Goal: Participate in discussion: Engage in conversation with other users on a specific topic

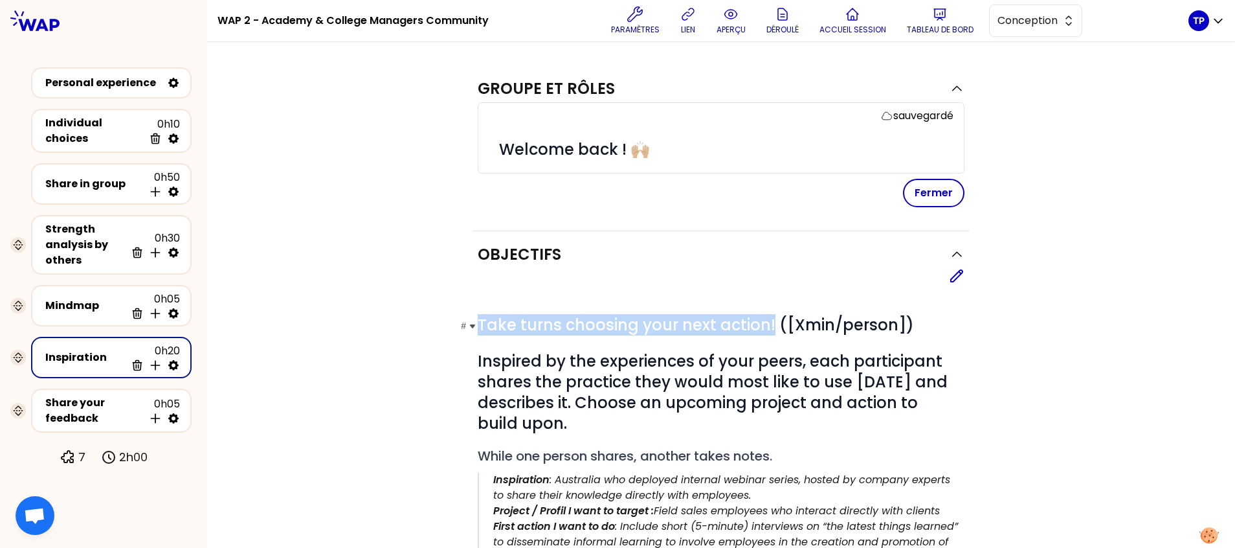
drag, startPoint x: 472, startPoint y: 323, endPoint x: 762, endPoint y: 326, distance: 289.3
click at [762, 326] on span "Take turns choosing your next action! ([Xmin/person])" at bounding box center [696, 324] width 436 height 21
copy span "Take turns choosing your next action!"
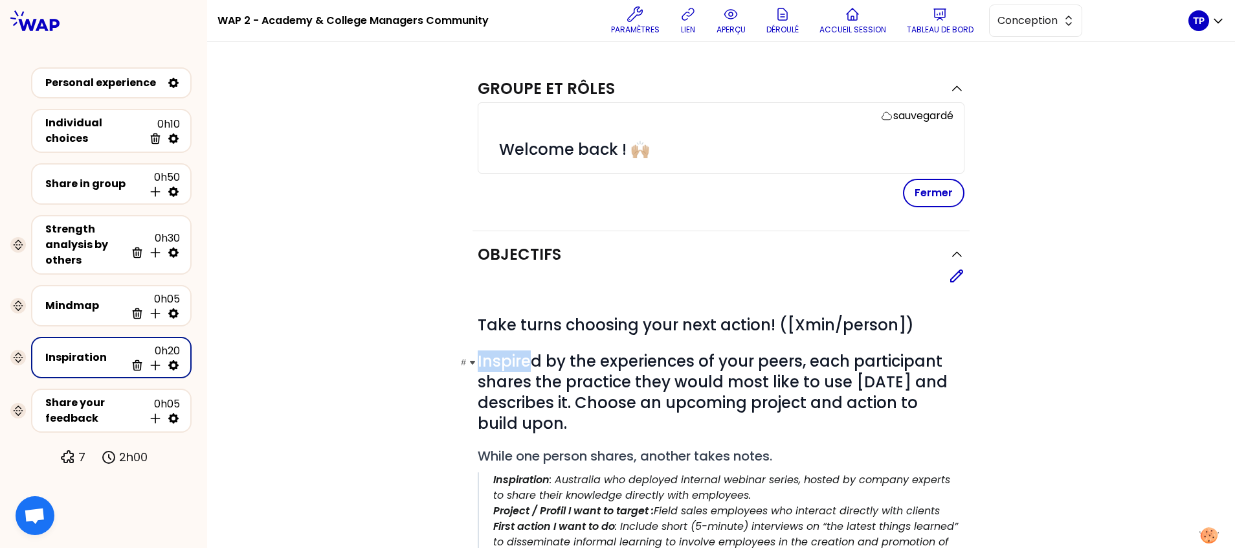
drag, startPoint x: 472, startPoint y: 359, endPoint x: 527, endPoint y: 357, distance: 55.1
click at [527, 357] on span "Inspired by the experiences of your peers, each participant shares the practice…" at bounding box center [715, 391] width 474 height 83
click at [949, 278] on icon at bounding box center [957, 276] width 16 height 16
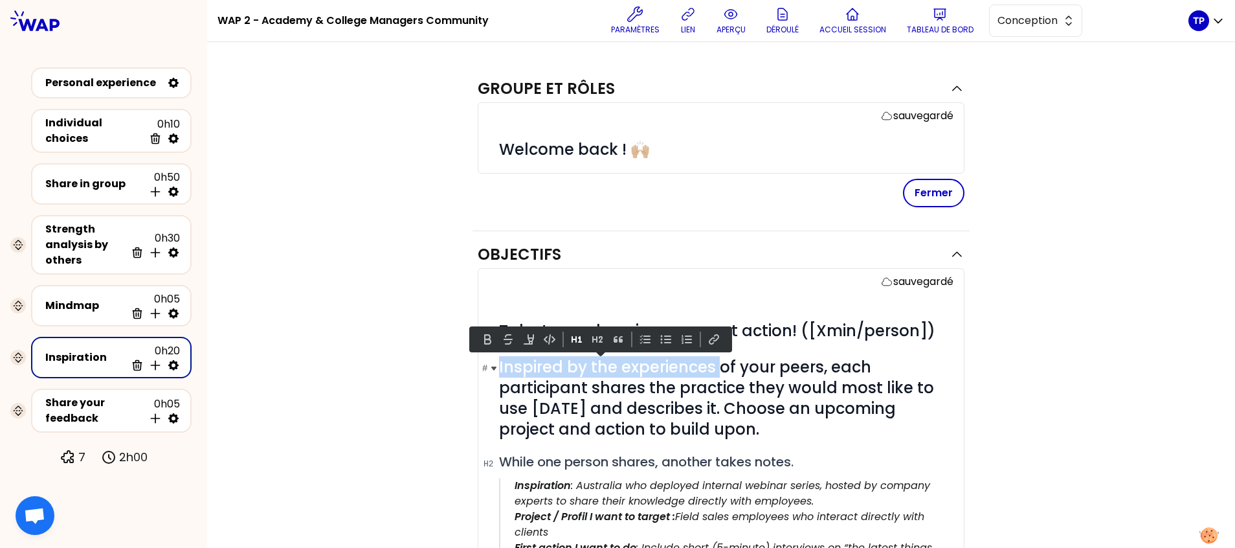
drag, startPoint x: 493, startPoint y: 364, endPoint x: 711, endPoint y: 356, distance: 217.6
click at [711, 356] on span "Inspired by the experiences of your peers, each participant shares the practice…" at bounding box center [718, 397] width 439 height 83
click at [487, 339] on button at bounding box center [488, 339] width 16 height 16
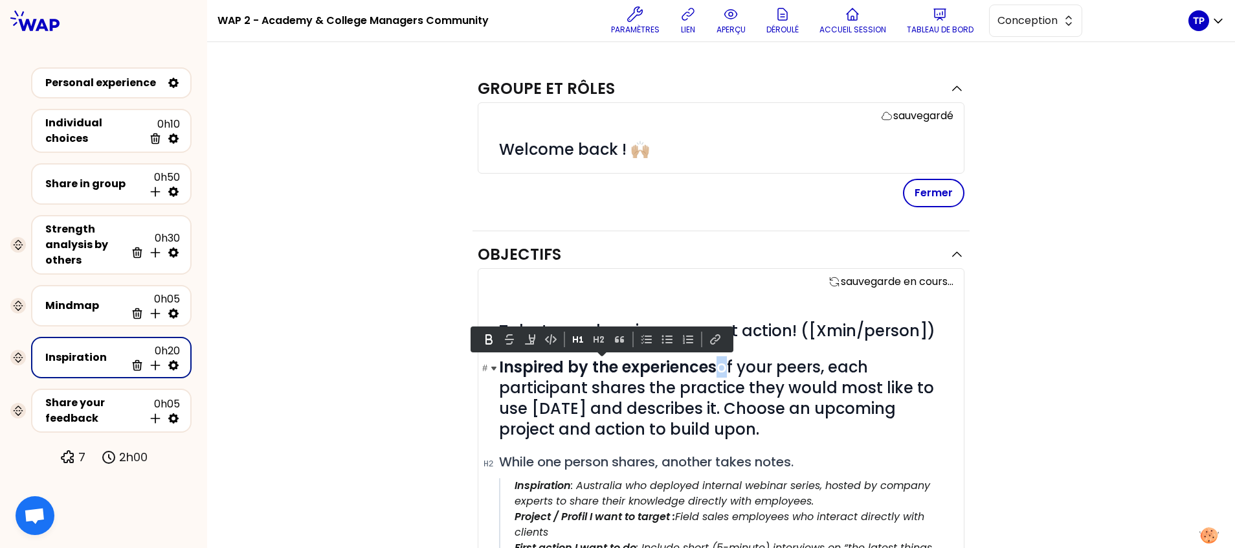
click at [698, 373] on strong "Inspired by the experiences" at bounding box center [607, 366] width 217 height 21
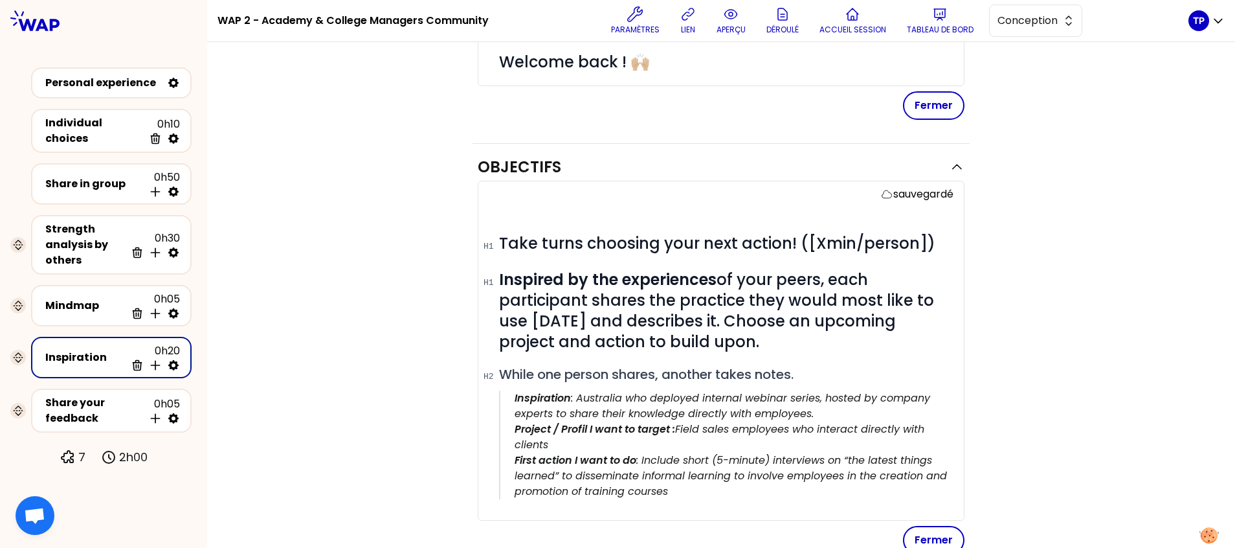
scroll to position [87, 0]
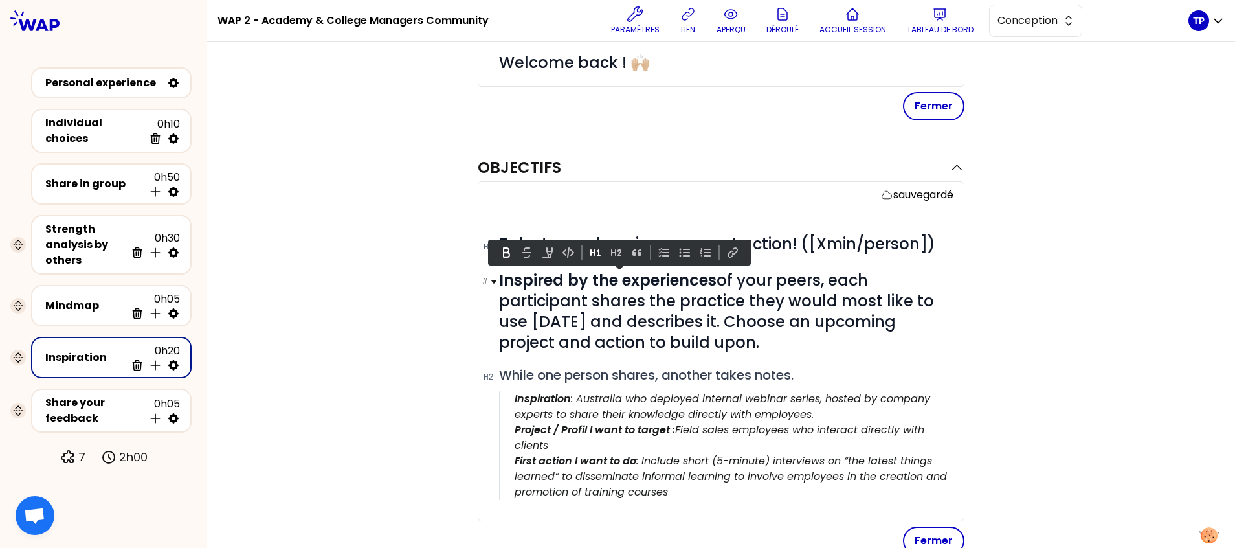
drag, startPoint x: 756, startPoint y: 348, endPoint x: 490, endPoint y: 282, distance: 274.2
click at [499, 282] on h1 "# Inspired by the experiences of your peers, each participant shares the practi…" at bounding box center [726, 311] width 454 height 83
copy span "Inspired by the experiences of your peers, each participant shares the practice…"
click at [454, 392] on div "Objectifs sauvegardé # Take turns choosing your next action! ([Xmin/person]) # …" at bounding box center [721, 489] width 976 height 690
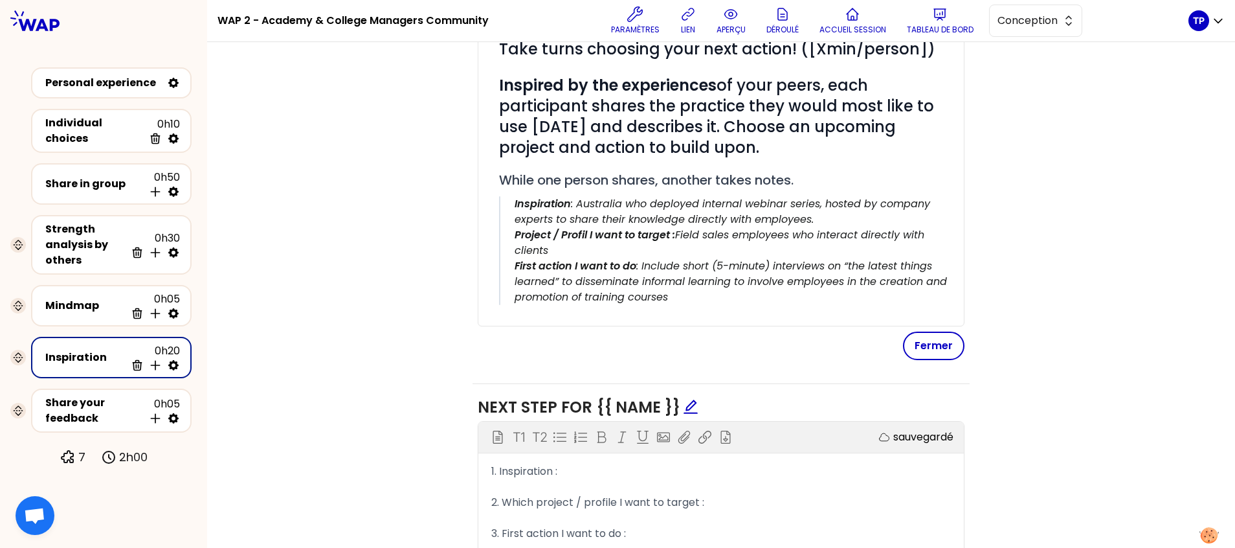
scroll to position [281, 0]
click at [574, 470] on div "1. Inspiration :" at bounding box center [721, 472] width 460 height 16
click at [103, 410] on div "Share your feedback" at bounding box center [94, 410] width 98 height 31
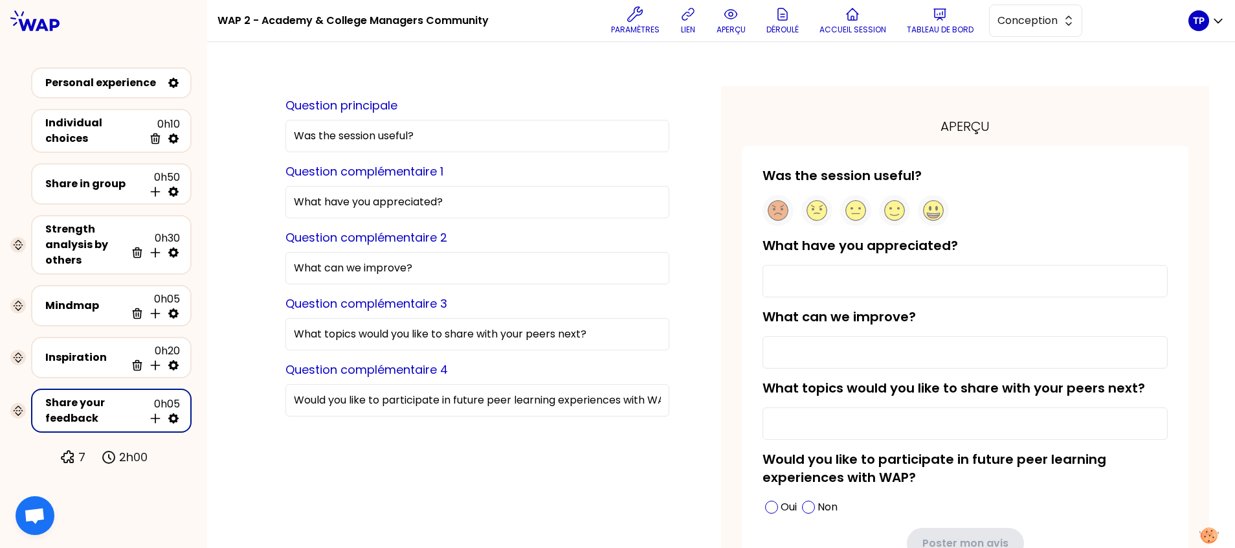
scroll to position [89, 0]
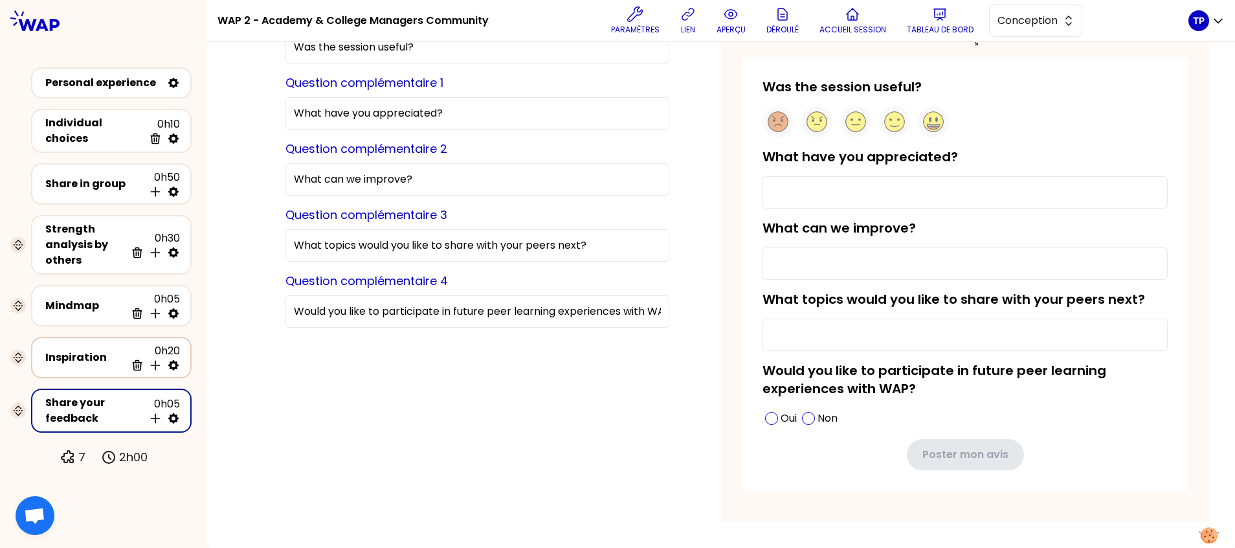
click at [118, 364] on div "Inspiration 0h20 Supprimer Insérer une activité en dessous" at bounding box center [111, 357] width 137 height 28
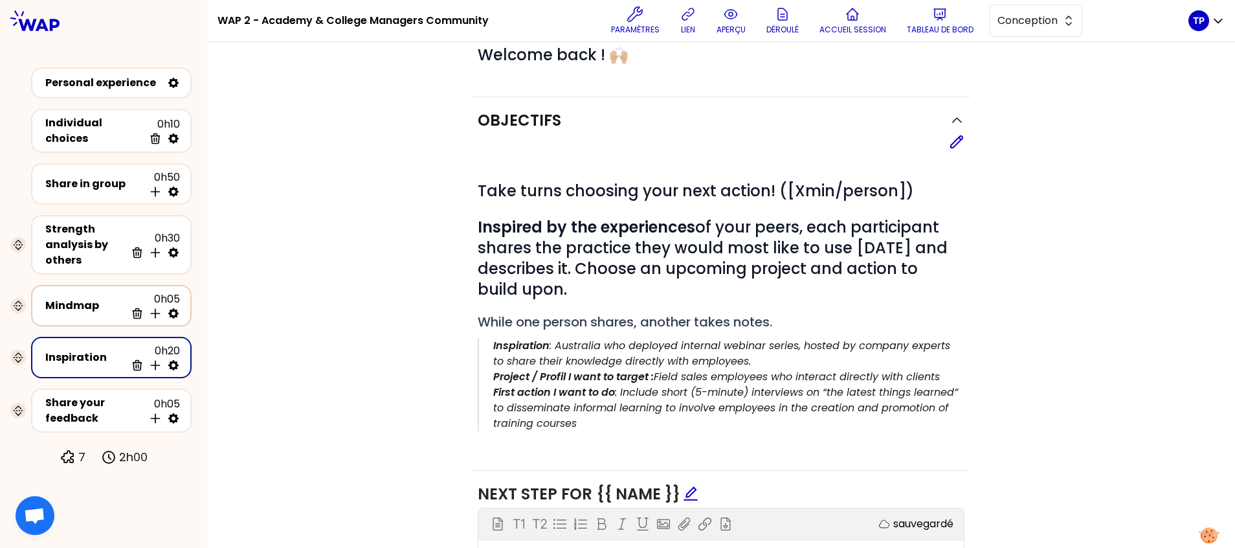
click at [105, 308] on div "Mindmap" at bounding box center [85, 306] width 80 height 16
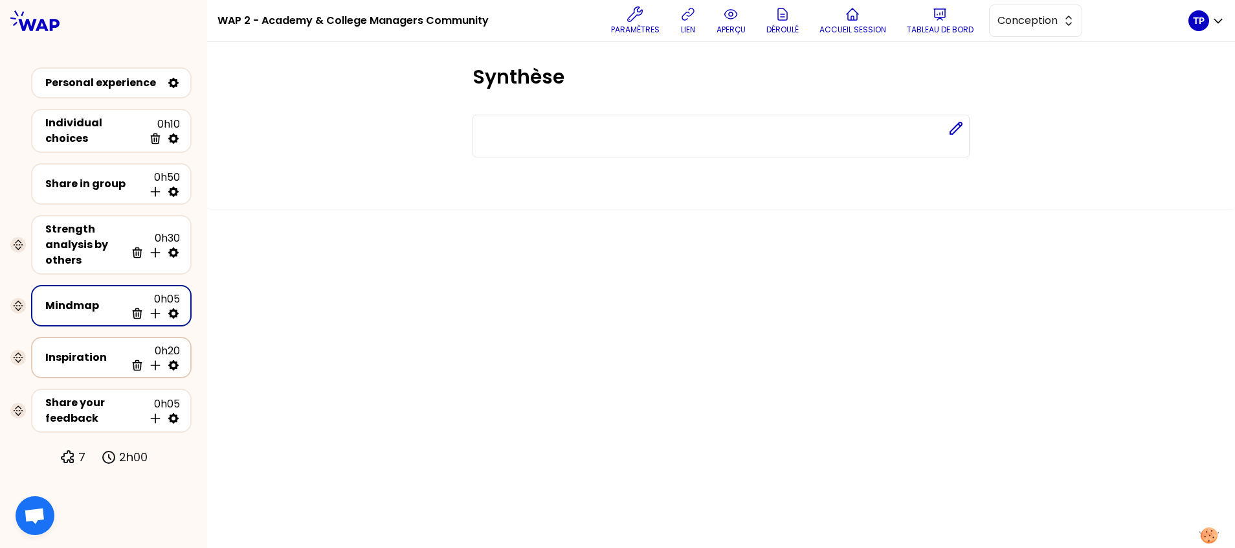
click at [100, 351] on div "Inspiration" at bounding box center [85, 357] width 80 height 16
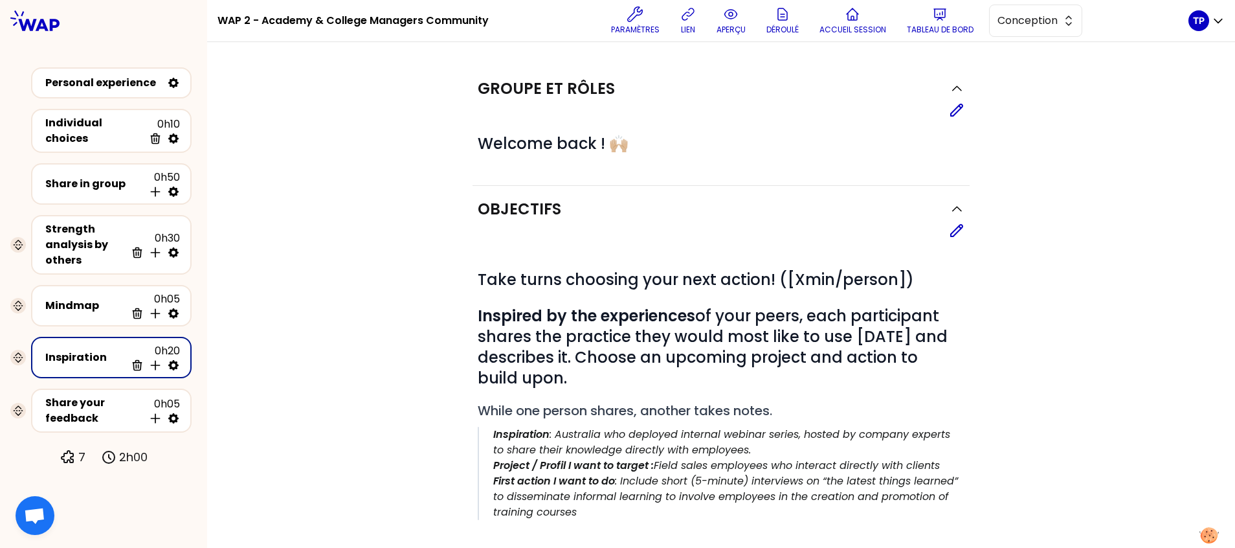
click at [175, 364] on icon at bounding box center [173, 365] width 10 height 10
select select "same_as"
select select "share"
select select "false"
select select "Each"
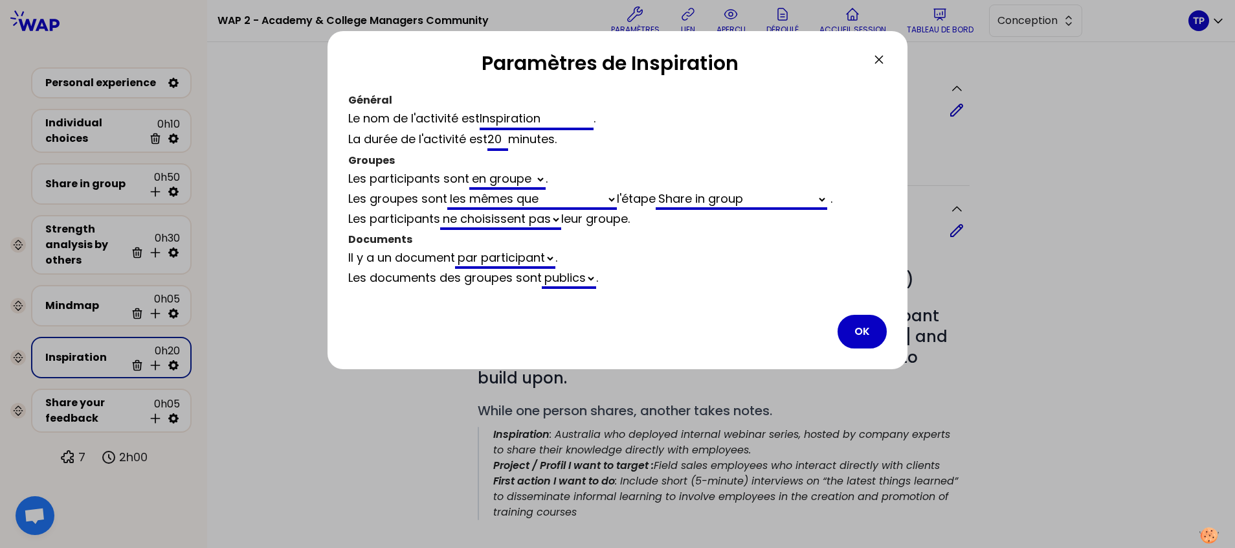
click at [615, 203] on select "générés automatiquement les mêmes que vides" at bounding box center [532, 200] width 170 height 20
click at [874, 65] on icon at bounding box center [879, 60] width 16 height 16
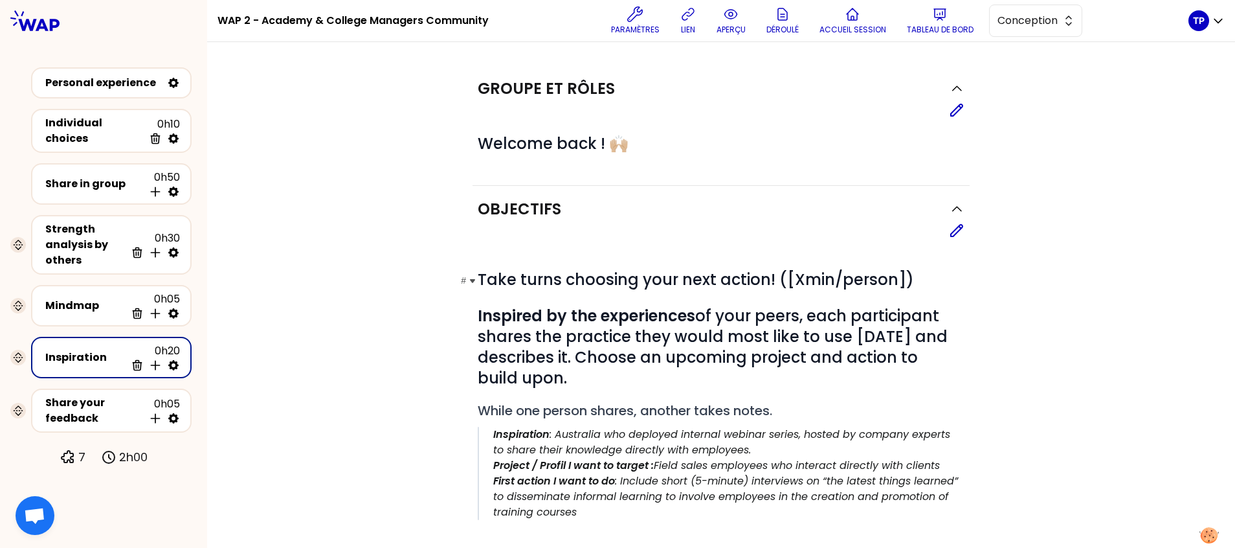
click at [497, 283] on span "Take turns choosing your next action! ([Xmin/person])" at bounding box center [696, 279] width 436 height 21
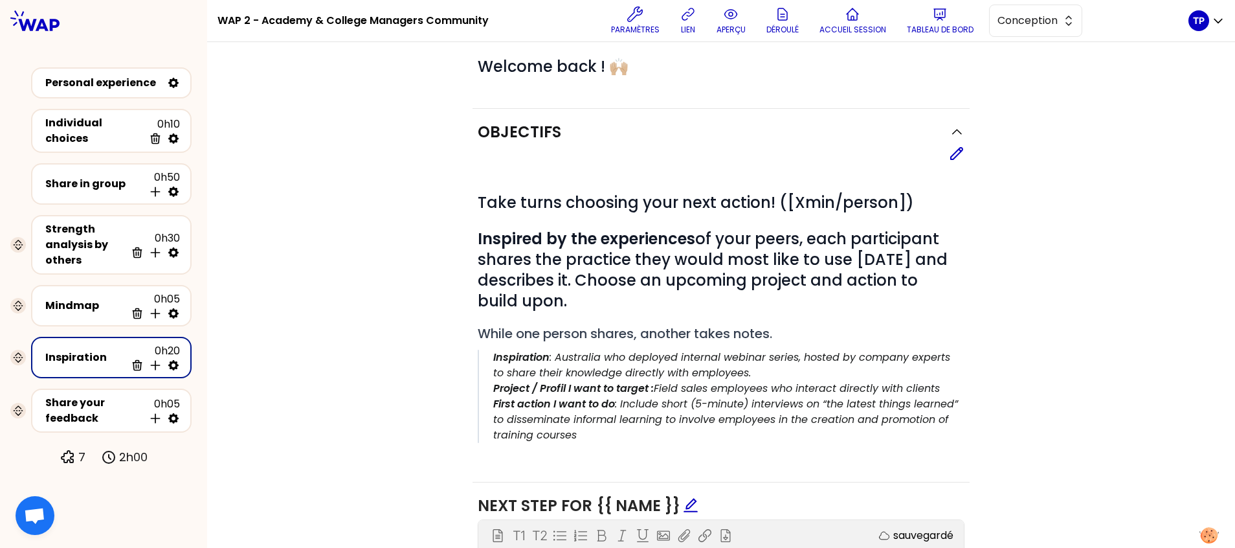
scroll to position [78, 0]
click at [621, 265] on span "Inspired by the experiences of your peers, each participant shares the practice…" at bounding box center [715, 268] width 474 height 83
click at [592, 305] on h1 "# Inspired by the experiences of your peers, each participant shares the practi…" at bounding box center [721, 269] width 487 height 83
click at [592, 304] on h1 "# Inspired by the experiences of your peers, each participant shares the practi…" at bounding box center [721, 269] width 487 height 83
click at [951, 150] on icon at bounding box center [957, 153] width 16 height 16
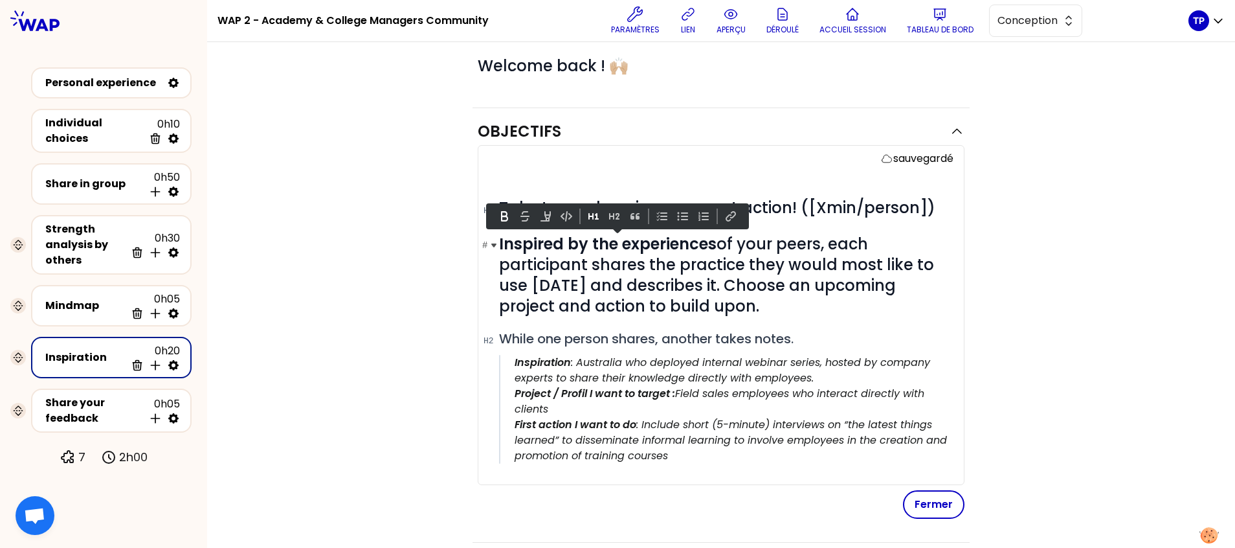
drag, startPoint x: 628, startPoint y: 288, endPoint x: 491, endPoint y: 249, distance: 142.2
click at [499, 249] on h1 "# Inspired by the experiences of your peers, each participant shares the practi…" at bounding box center [726, 275] width 454 height 83
click at [583, 252] on strong "Inspired by the experiences" at bounding box center [607, 243] width 217 height 21
drag, startPoint x: 760, startPoint y: 307, endPoint x: 493, endPoint y: 243, distance: 275.5
click at [499, 243] on h1 "# Inspired by the experiences of your peers, each participant shares the practi…" at bounding box center [726, 275] width 454 height 83
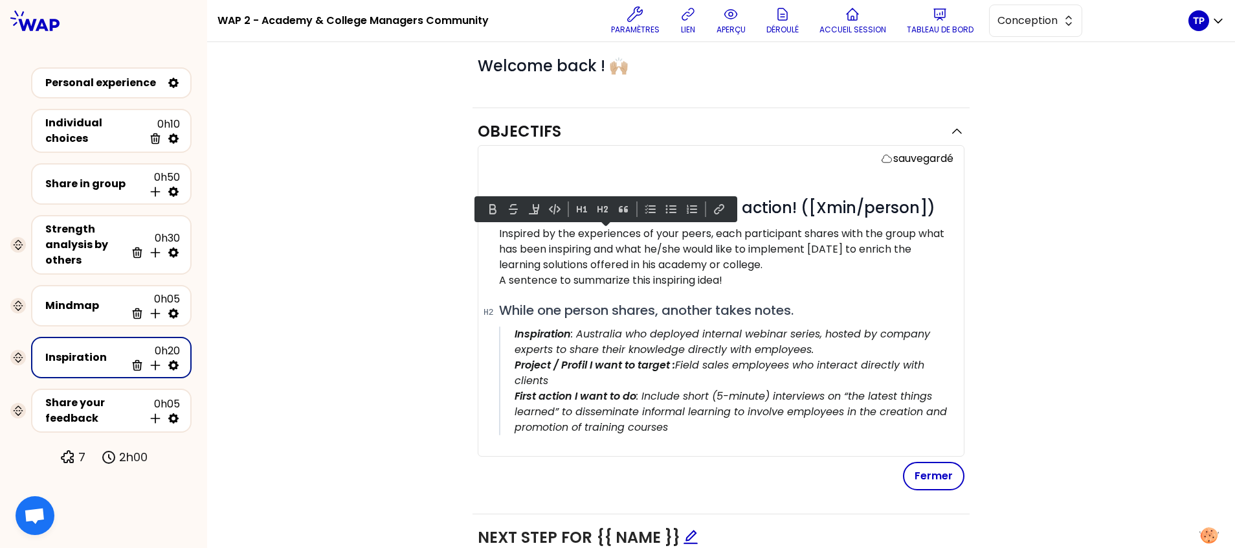
drag, startPoint x: 746, startPoint y: 275, endPoint x: 493, endPoint y: 234, distance: 256.3
click at [499, 234] on p "Inspired by the experiences of your peers, each participant shares with the gro…" at bounding box center [726, 257] width 454 height 62
click at [603, 210] on button at bounding box center [604, 209] width 16 height 16
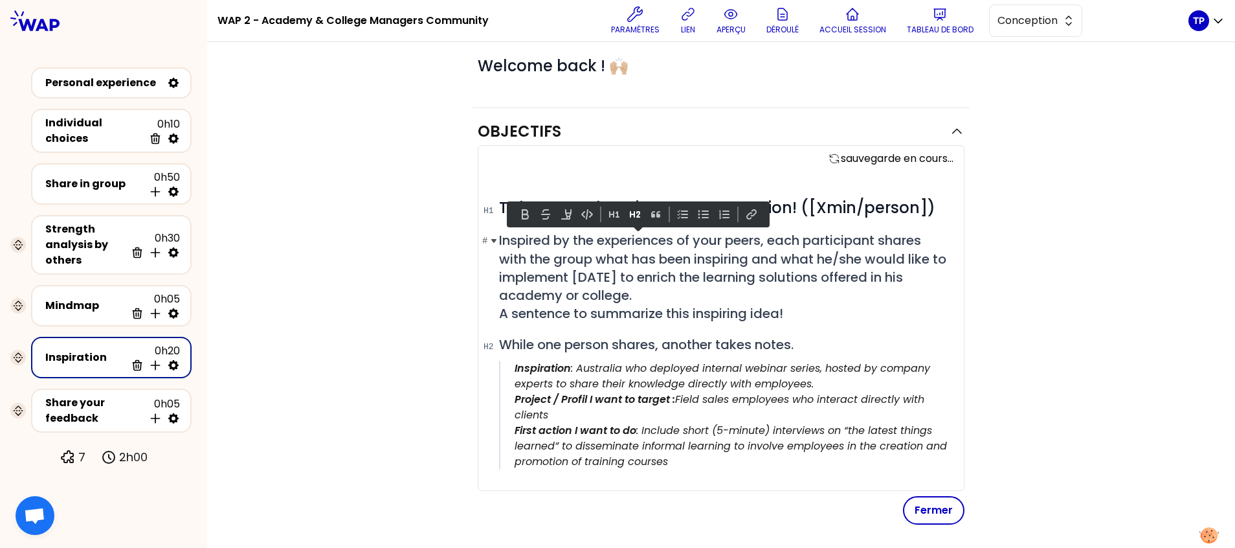
click at [570, 283] on span "Inspired by the experiences of your peers, each participant shares with the gro…" at bounding box center [724, 276] width 450 height 91
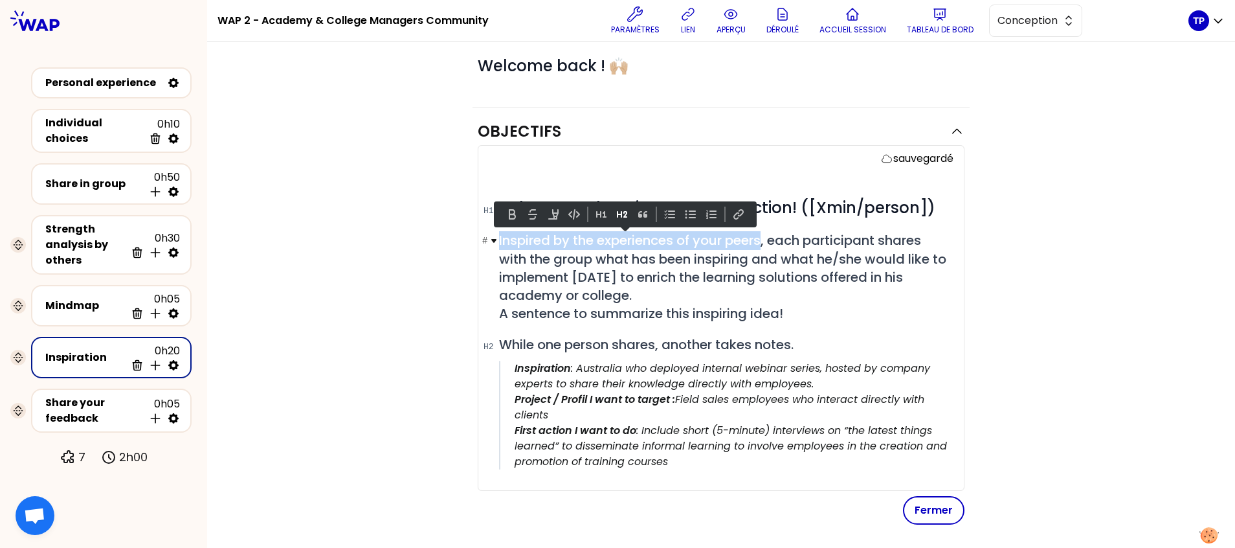
drag, startPoint x: 758, startPoint y: 238, endPoint x: 486, endPoint y: 243, distance: 271.9
click at [499, 243] on h2 "# Inspired by the experiences of your peers, each participant shares with the g…" at bounding box center [726, 276] width 454 height 91
click at [504, 216] on button at bounding box center [512, 214] width 16 height 16
click at [634, 298] on h2 "# Inspired by the experiences of your peers , each participant shares with the …" at bounding box center [726, 276] width 454 height 91
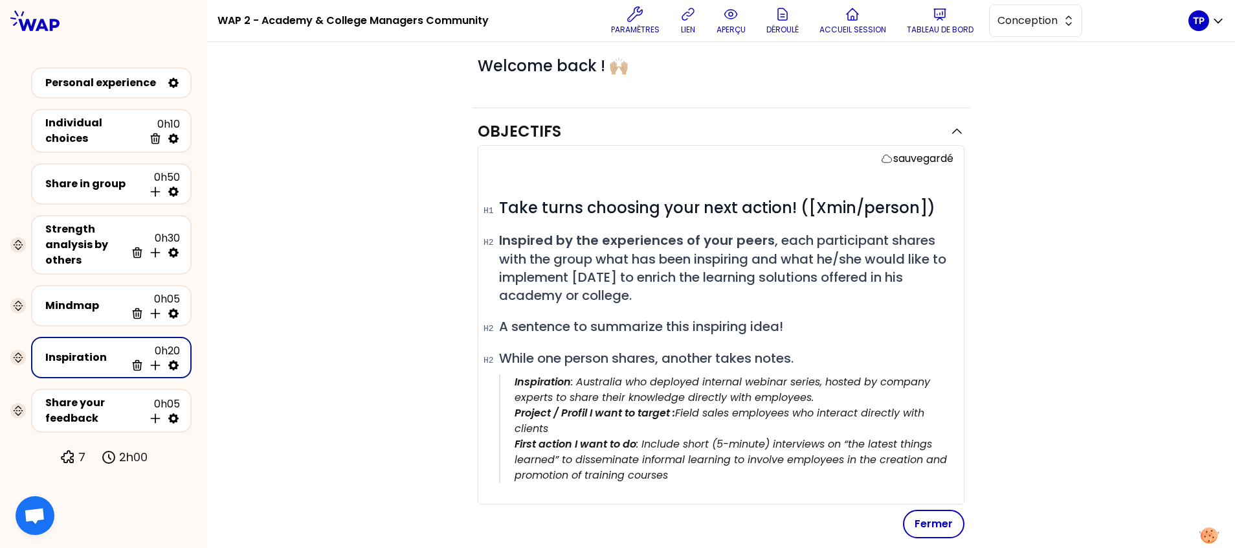
click at [1017, 333] on div "Objectifs sauvegardé # Take turns choosing your next action! ([Xmin/person]) # …" at bounding box center [721, 462] width 976 height 709
click at [850, 405] on p "Inspiration : Australia who deployed internal webinar series, hosted by company…" at bounding box center [734, 389] width 439 height 31
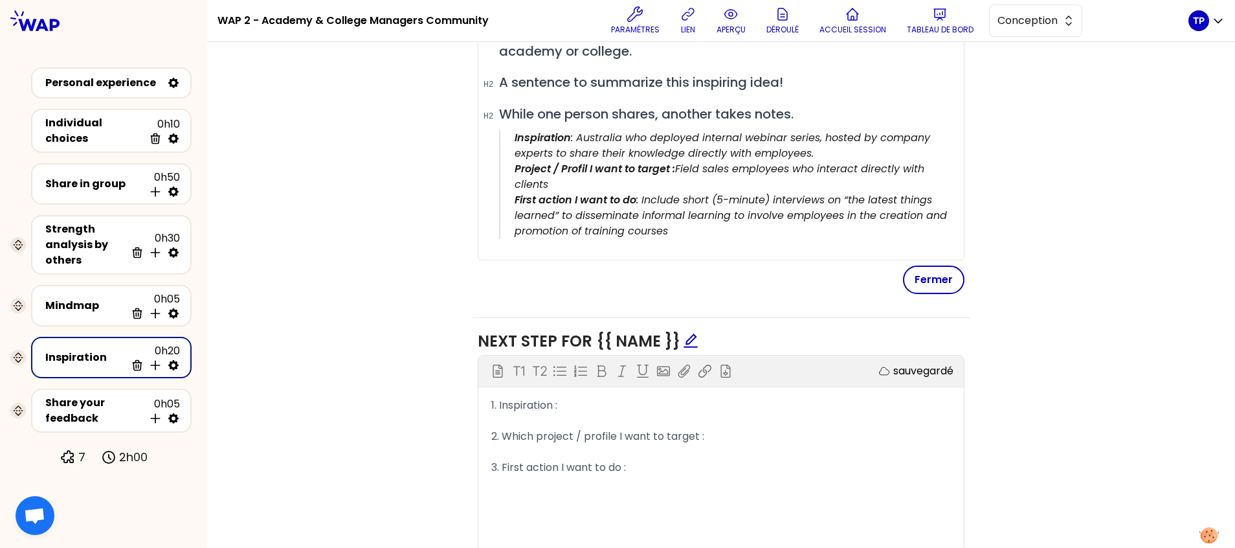
scroll to position [322, 0]
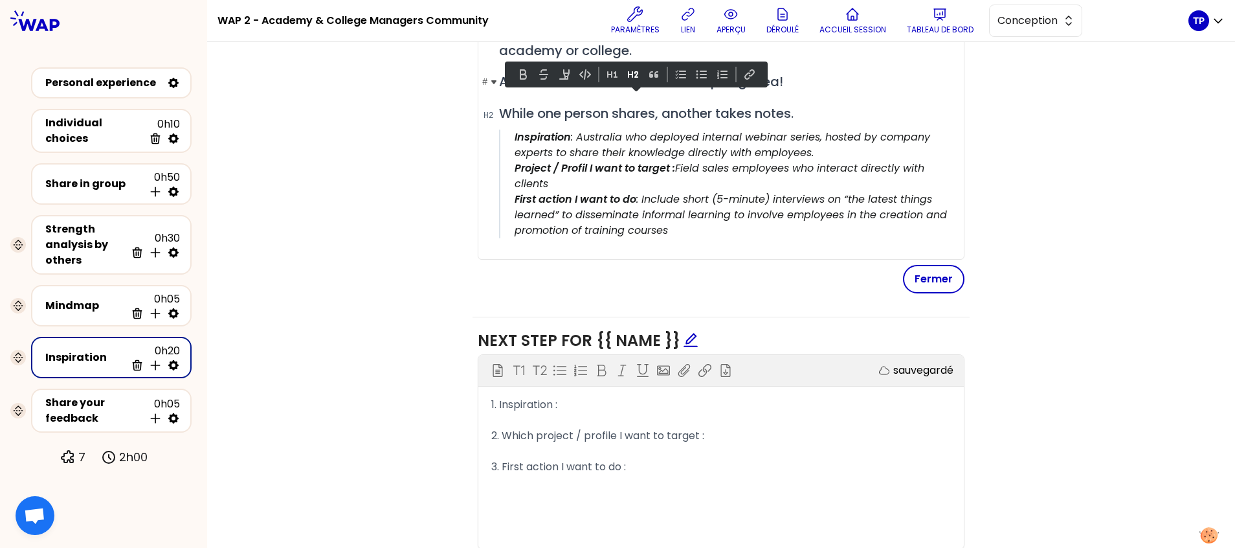
drag, startPoint x: 494, startPoint y: 101, endPoint x: 781, endPoint y: 102, distance: 286.1
click at [781, 91] on span "A sentence to summarize this inspiring idea!" at bounding box center [641, 81] width 284 height 18
copy span "A sentence to summarize this inspiring idea!"
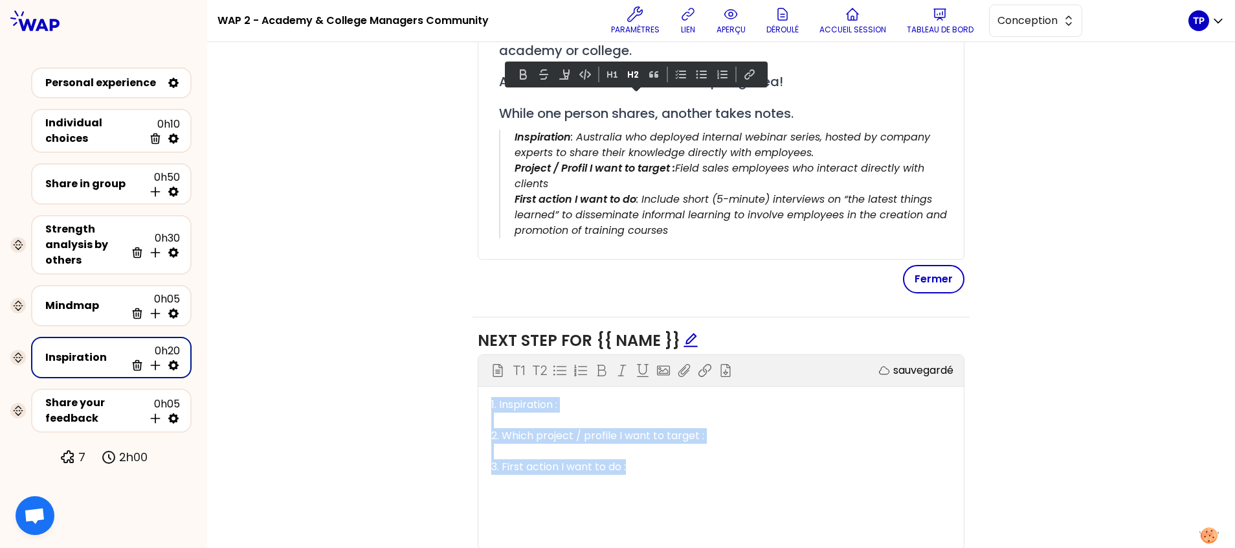
drag, startPoint x: 622, startPoint y: 480, endPoint x: 464, endPoint y: 413, distance: 171.4
click at [464, 413] on div "Objectifs sauvegardé # Take turns choosing your next action! ([Xmin/person]) # …" at bounding box center [721, 217] width 976 height 709
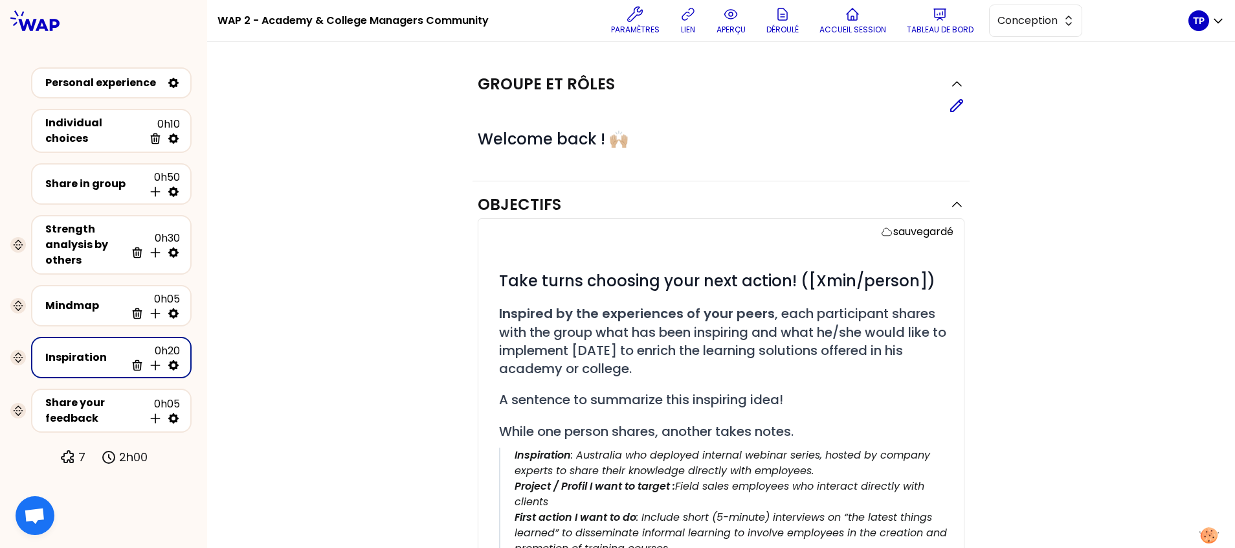
scroll to position [6, 0]
click at [1067, 360] on div "Objectifs sauvegardé # Take turns choosing your next action! ([Xmin/person]) # …" at bounding box center [721, 534] width 976 height 709
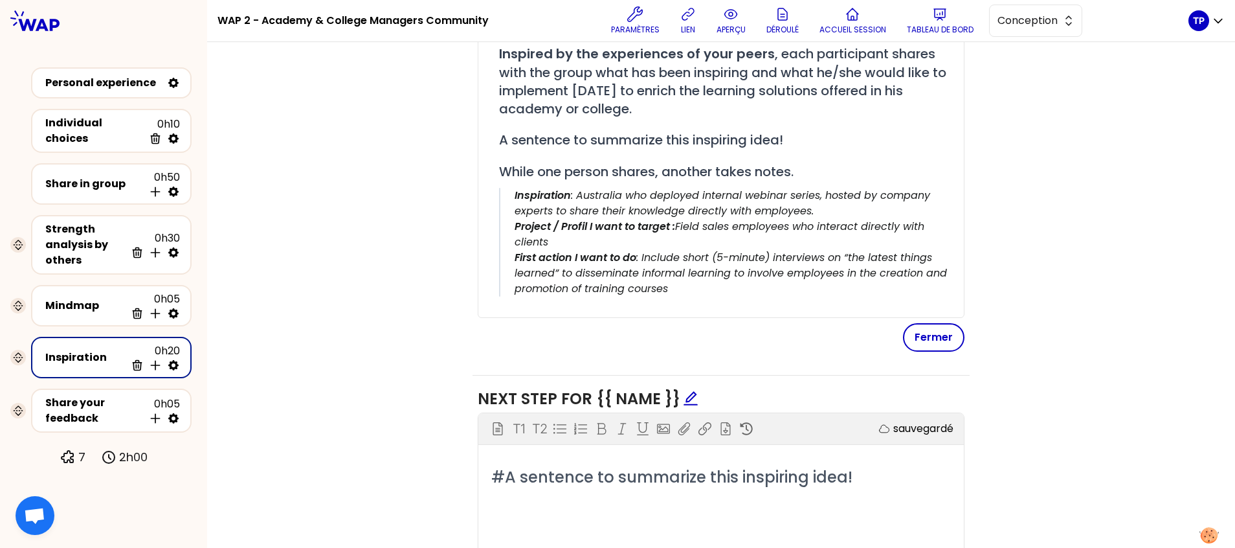
scroll to position [267, 0]
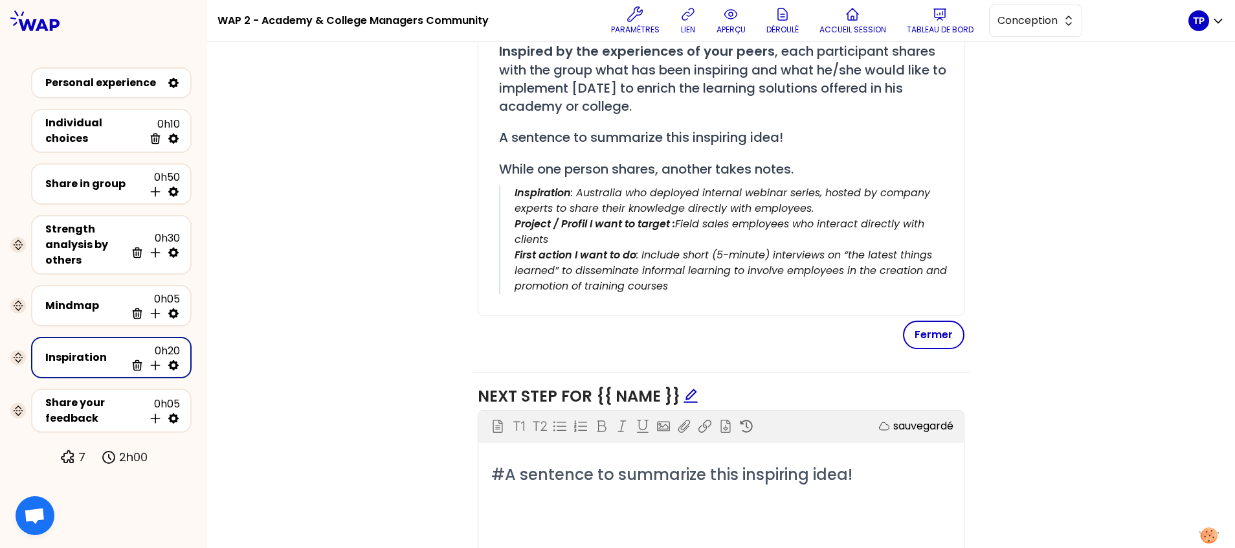
click at [500, 485] on span "#A sentence to summarize this inspiring idea!" at bounding box center [671, 473] width 361 height 21
click at [872, 478] on div "Bloc d'instruction T1 T2 Exporter sauvegardé A sentence to summarize this inspi…" at bounding box center [720, 507] width 485 height 194
click at [856, 483] on h2 "A sentence to summarize this inspiring idea!" at bounding box center [721, 474] width 460 height 20
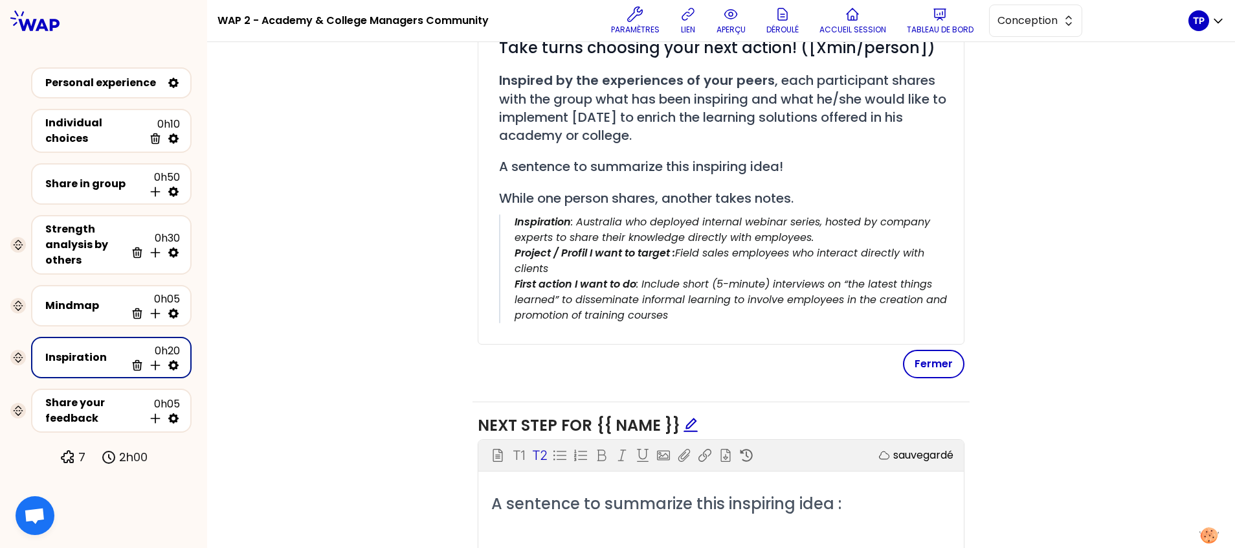
scroll to position [236, 0]
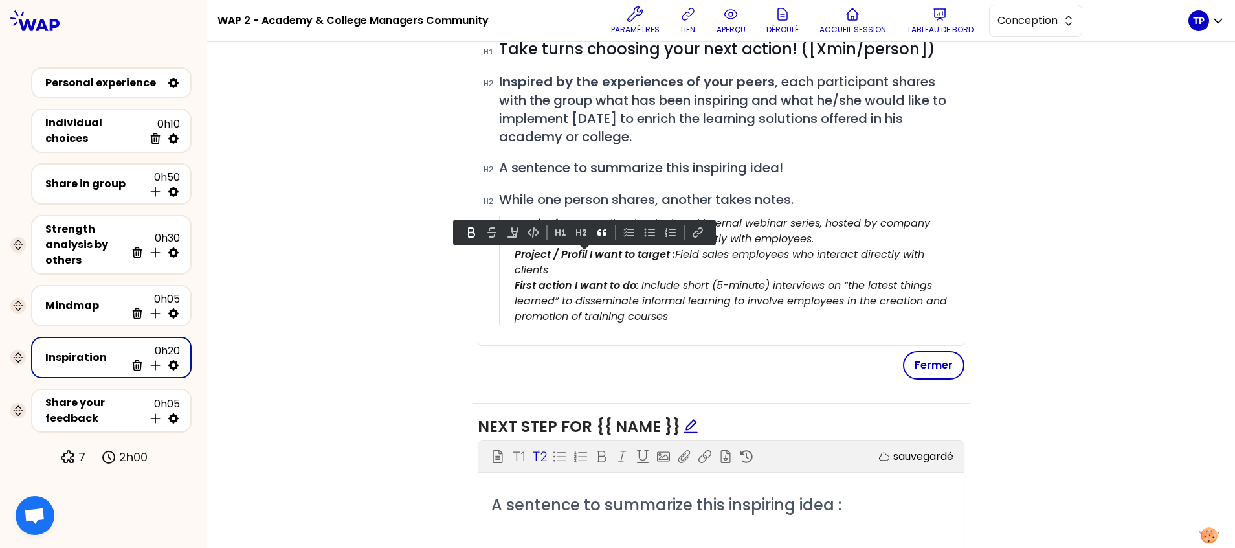
drag, startPoint x: 713, startPoint y: 335, endPoint x: 510, endPoint y: 256, distance: 217.8
click at [510, 256] on blockquote "Inspiration : Australia who deployed internal webinar series, hosted by company…" at bounding box center [726, 270] width 454 height 109
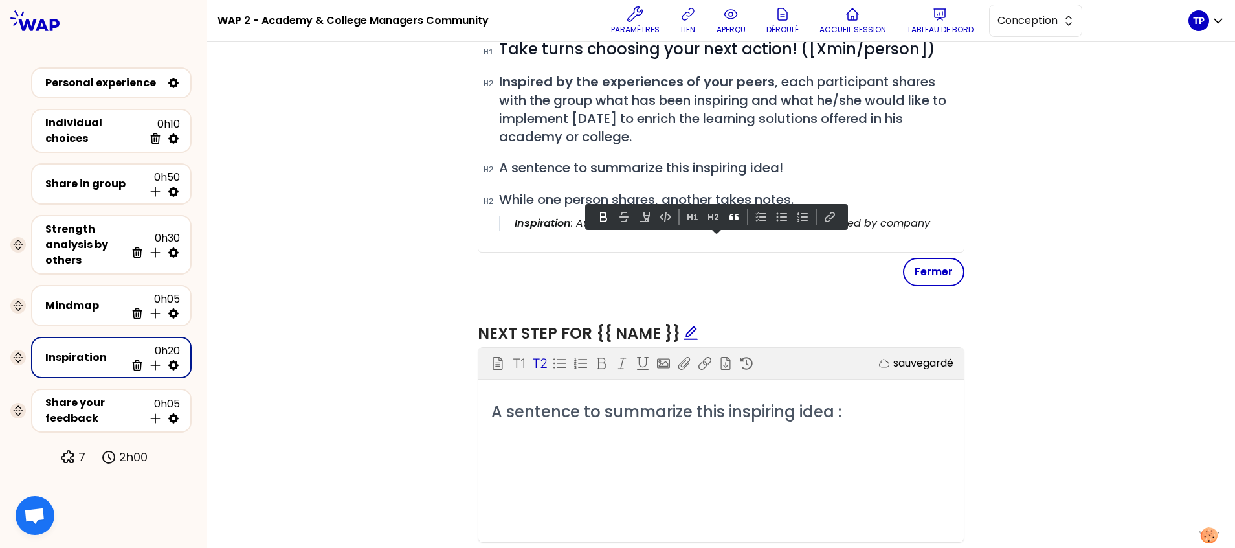
drag, startPoint x: 925, startPoint y: 244, endPoint x: 489, endPoint y: 243, distance: 436.2
click at [489, 243] on div "sauvegardé # Take turns choosing your next action! ([Xmin/person]) # Inspired b…" at bounding box center [721, 119] width 487 height 266
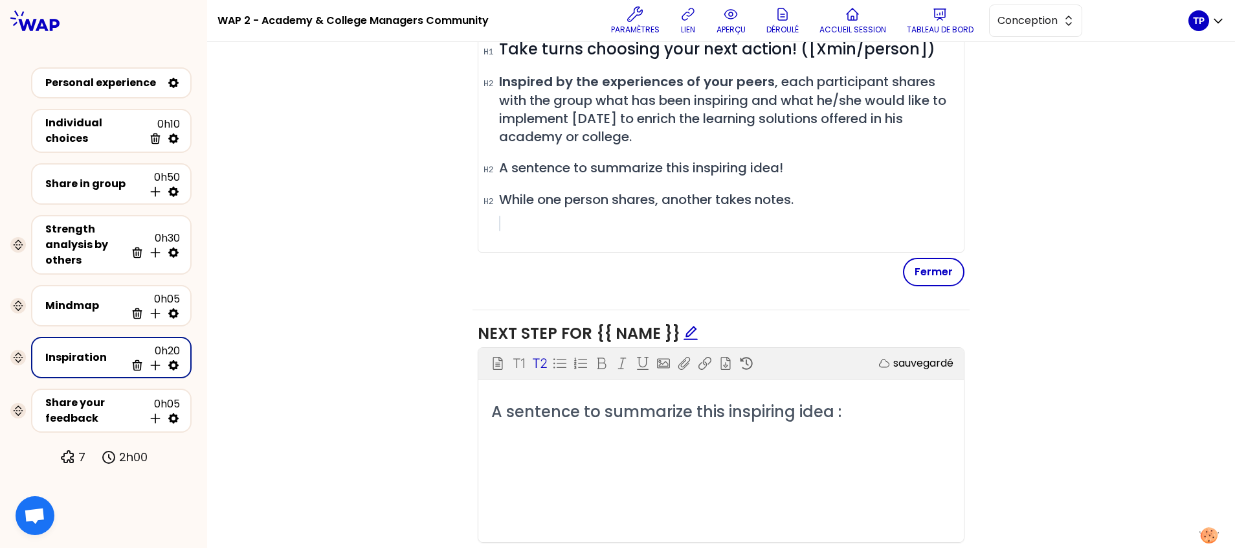
click at [1061, 201] on div "Objectifs sauvegardé # Take turns choosing your next action! ([Xmin/person]) # …" at bounding box center [721, 258] width 976 height 616
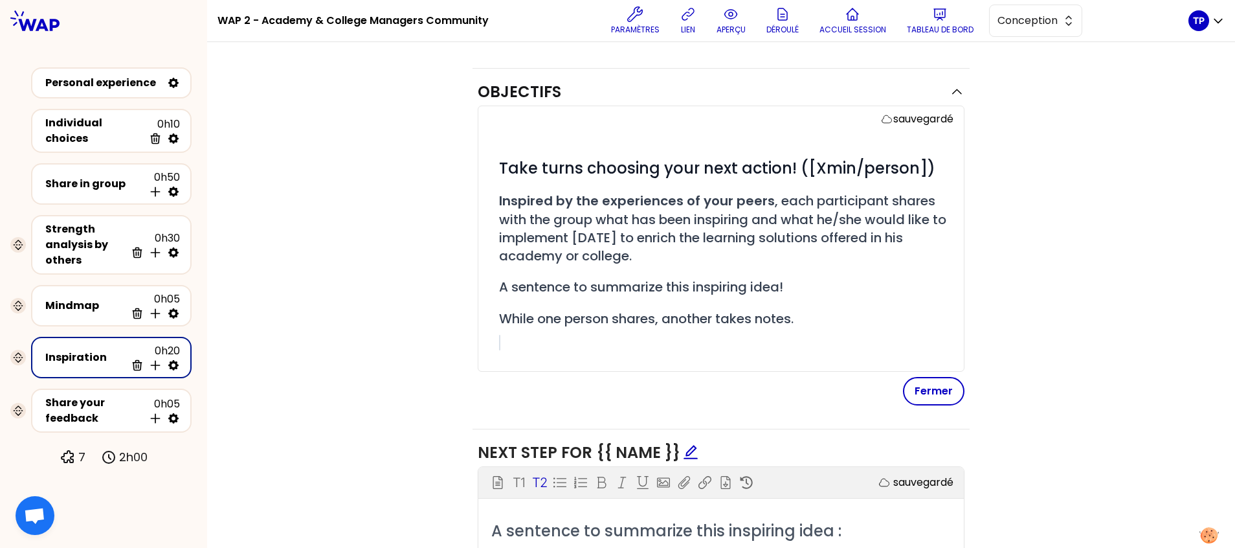
scroll to position [115, 0]
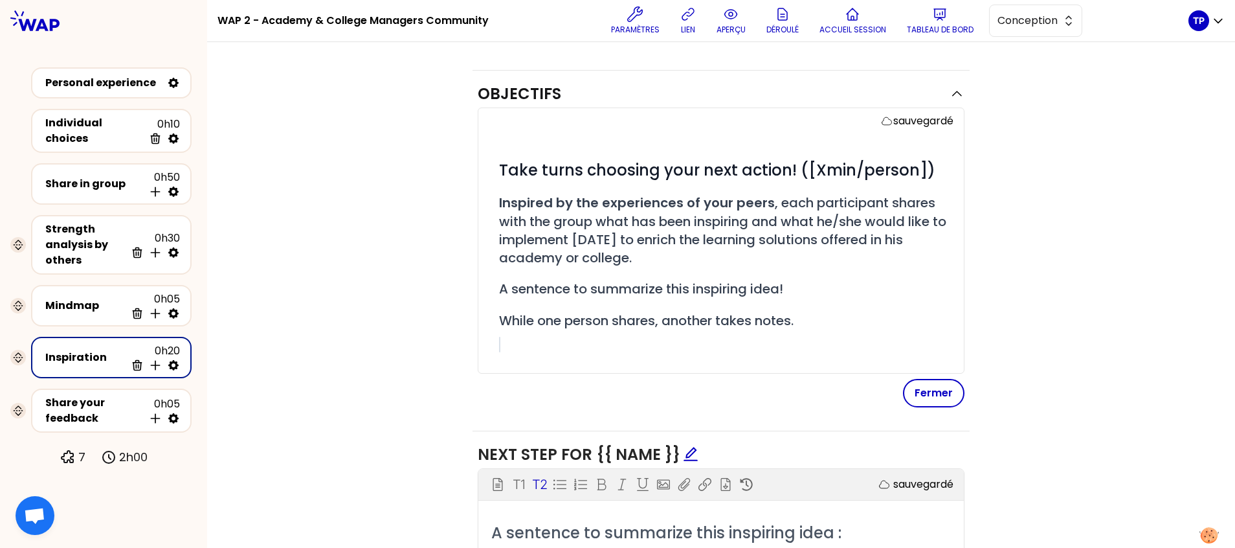
click at [294, 412] on div "Objectifs sauvegardé # Take turns choosing your next action! ([Xmin/person]) # …" at bounding box center [721, 379] width 976 height 616
click at [84, 453] on p "7" at bounding box center [81, 457] width 7 height 18
click at [70, 453] on icon at bounding box center [68, 457] width 16 height 16
click at [263, 316] on div "Objectifs sauvegardé # Take turns choosing your next action! ([Xmin/person]) # …" at bounding box center [721, 379] width 976 height 616
